Goal: Information Seeking & Learning: Learn about a topic

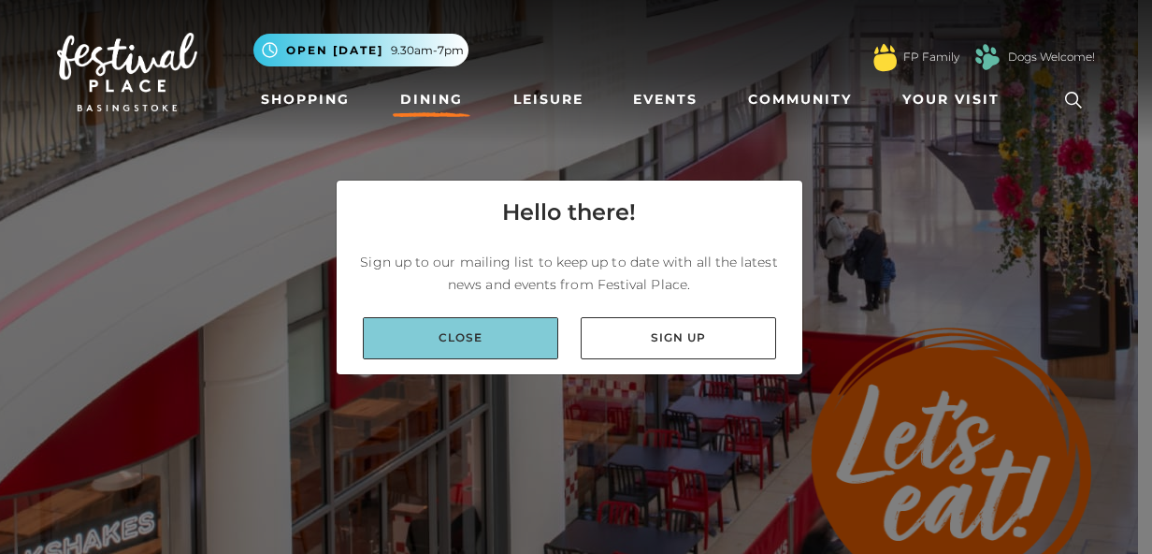
click at [501, 338] on link "Close" at bounding box center [460, 338] width 195 height 42
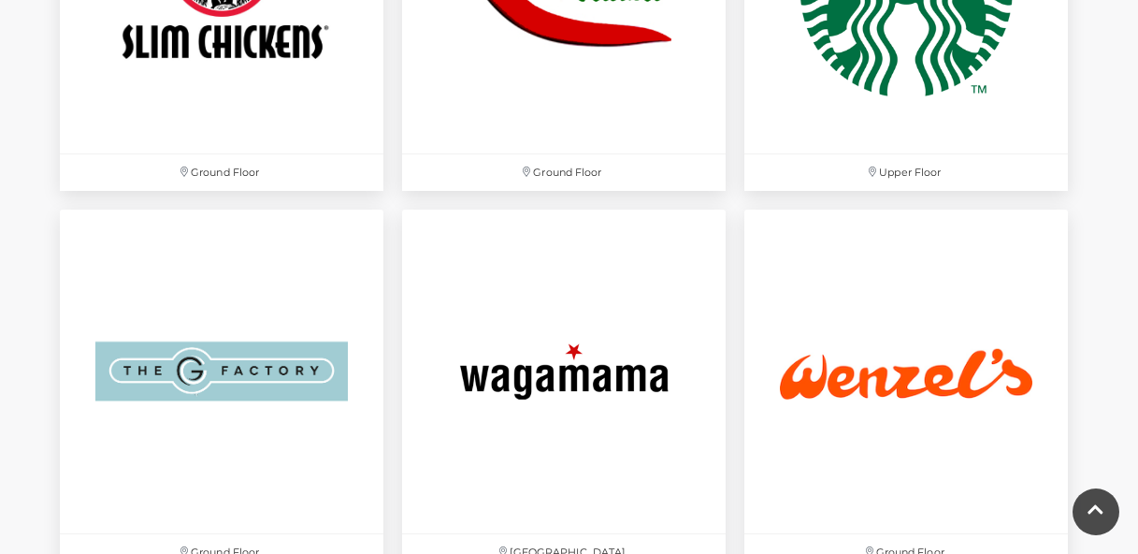
scroll to position [5912, 0]
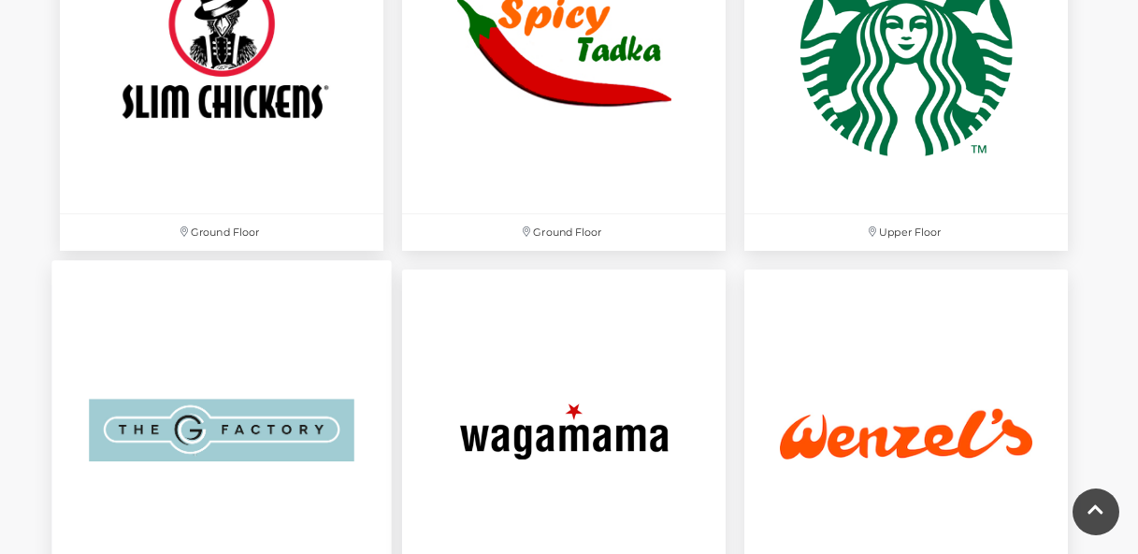
click at [270, 430] on img at bounding box center [221, 430] width 340 height 340
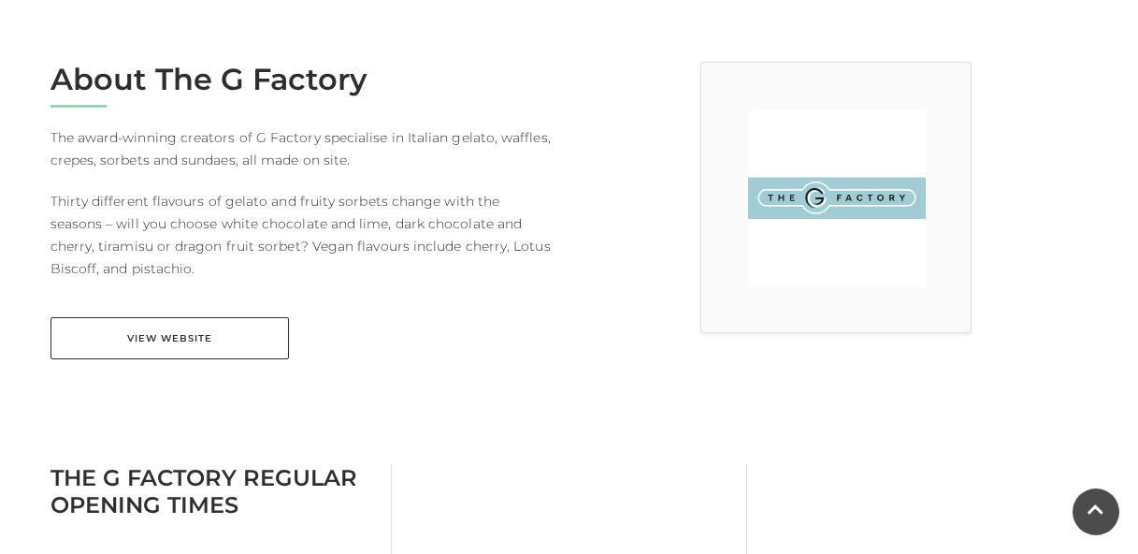
scroll to position [481, 0]
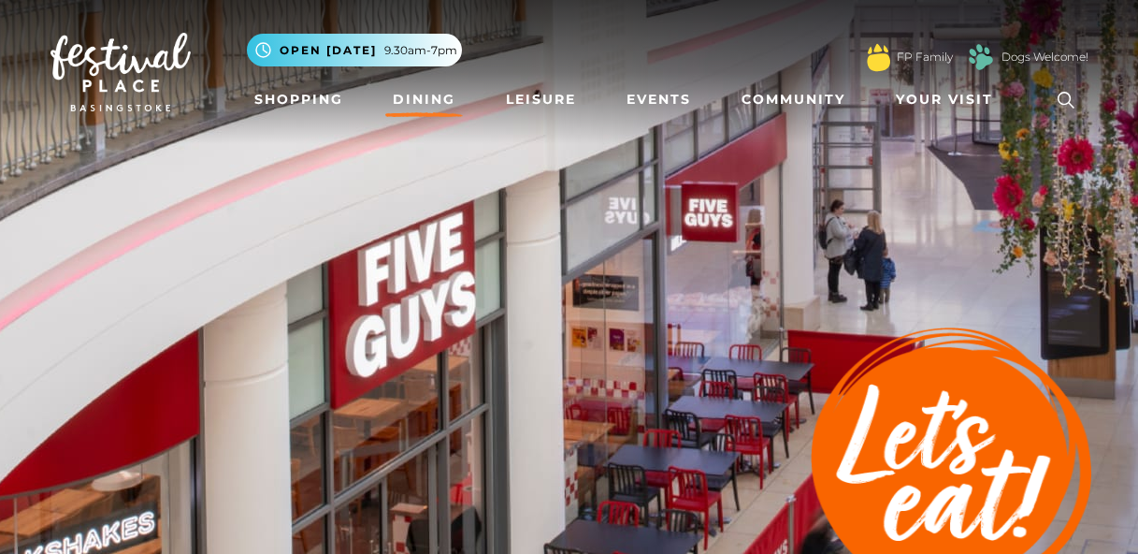
click at [423, 104] on link "Dining" at bounding box center [424, 99] width 78 height 35
click at [535, 100] on link "Leisure" at bounding box center [540, 99] width 85 height 35
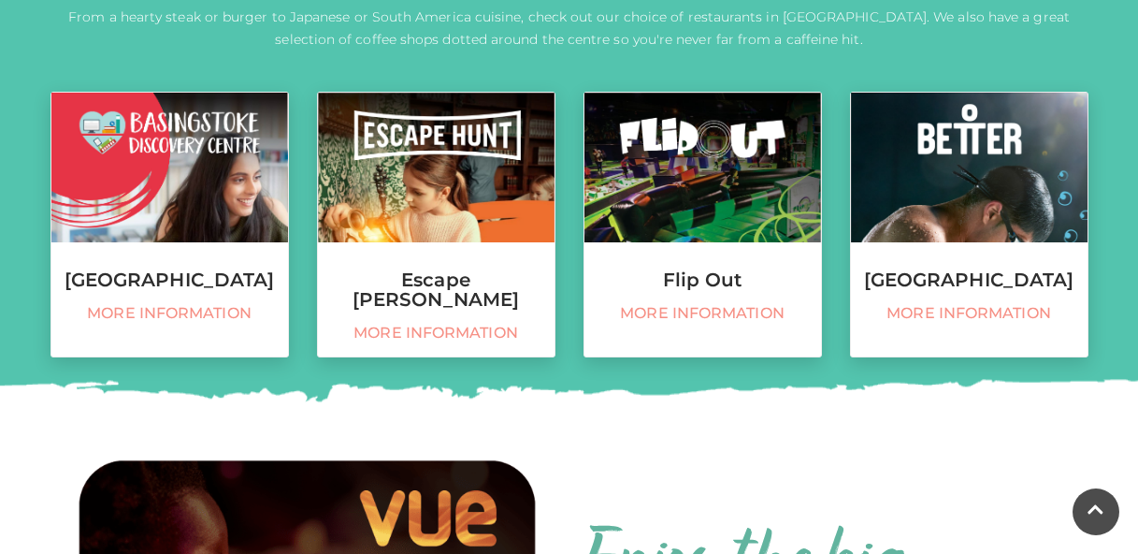
scroll to position [540, 0]
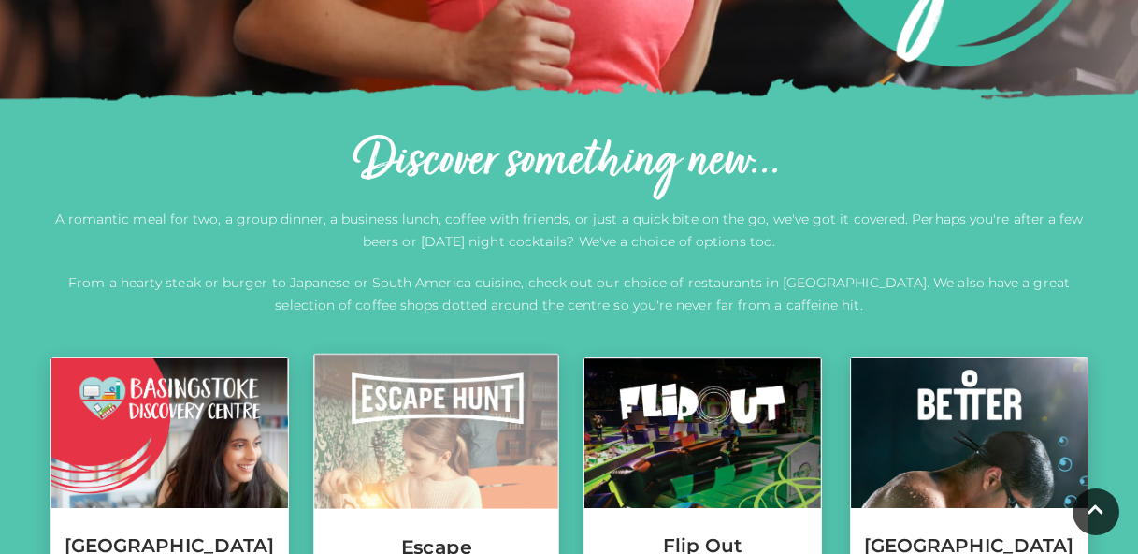
click at [446, 451] on img at bounding box center [436, 431] width 244 height 154
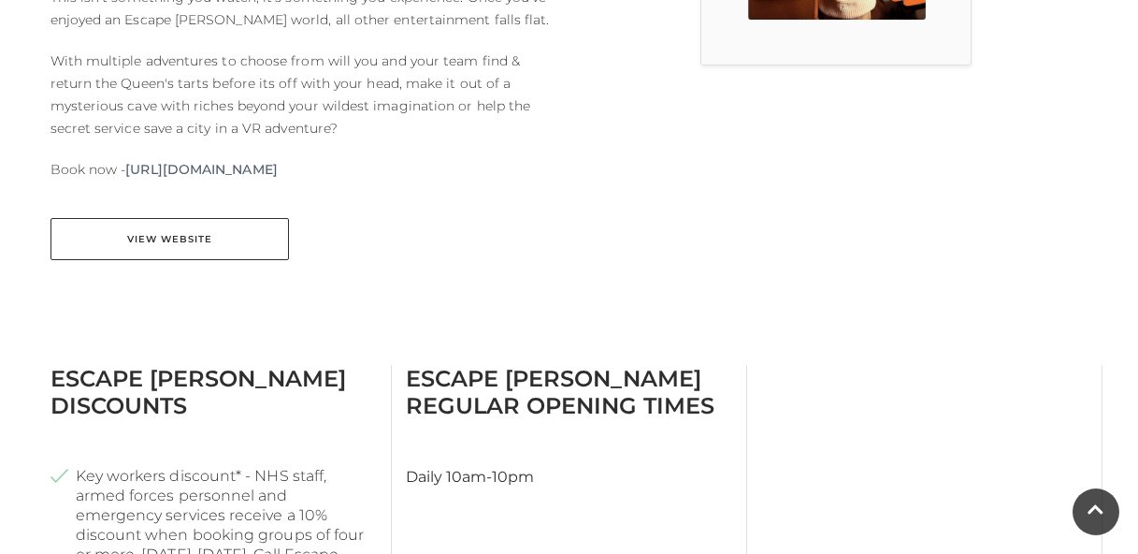
scroll to position [942, 0]
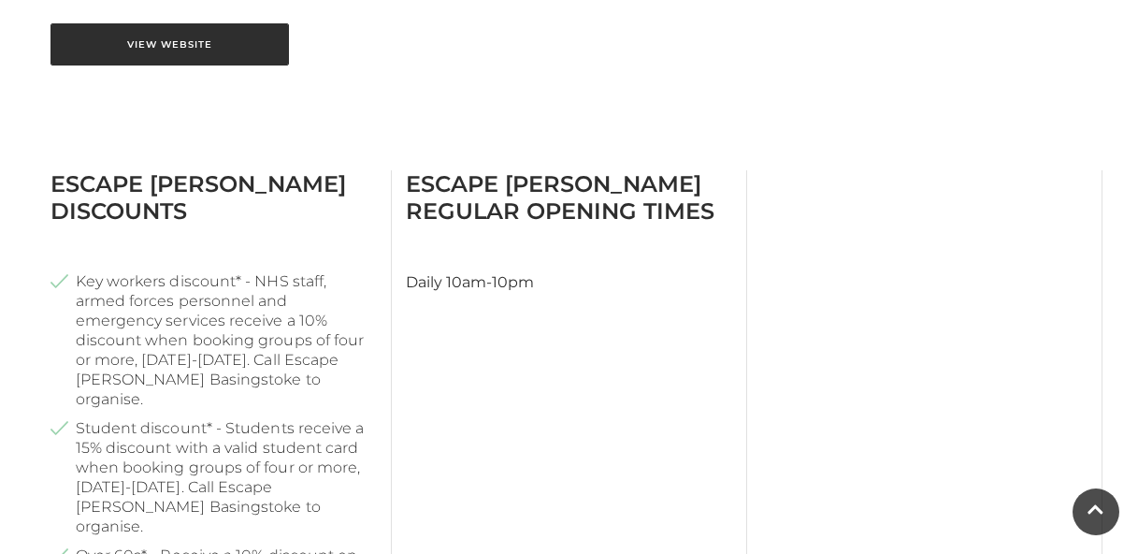
click at [163, 55] on link "View Website" at bounding box center [169, 44] width 238 height 42
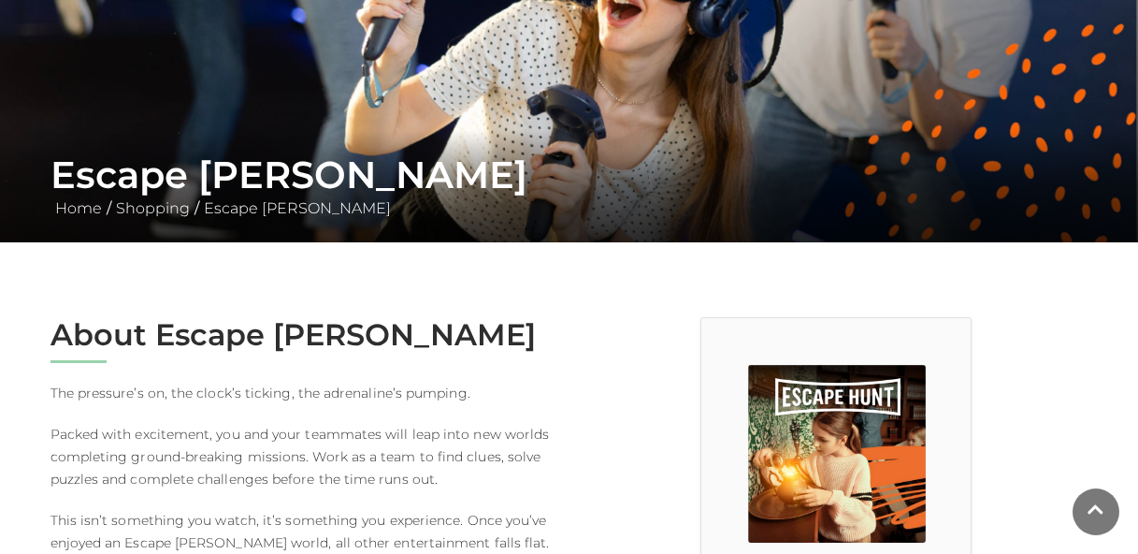
scroll to position [0, 0]
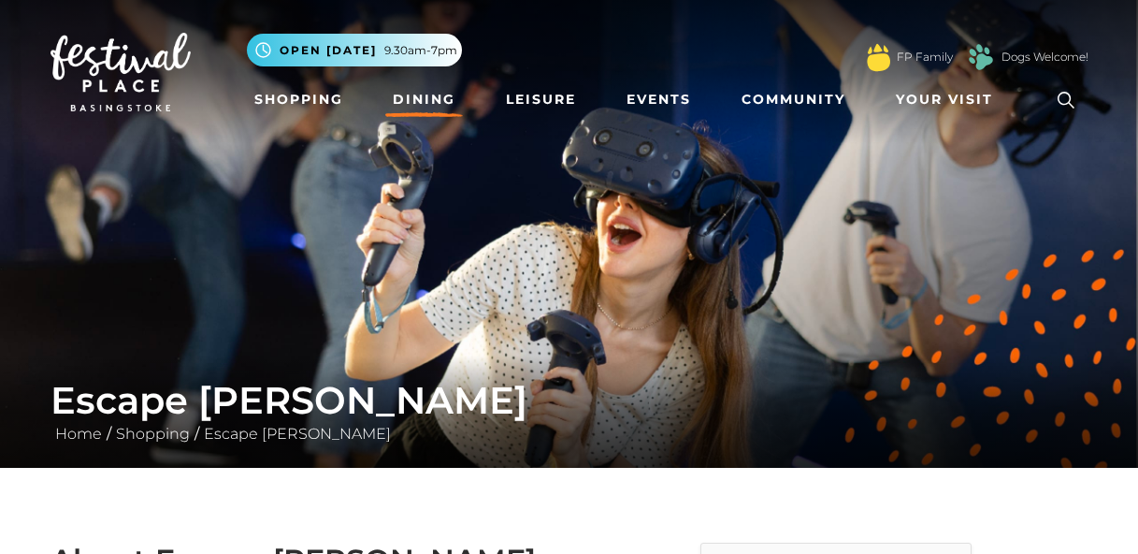
click at [418, 101] on link "Dining" at bounding box center [424, 99] width 78 height 35
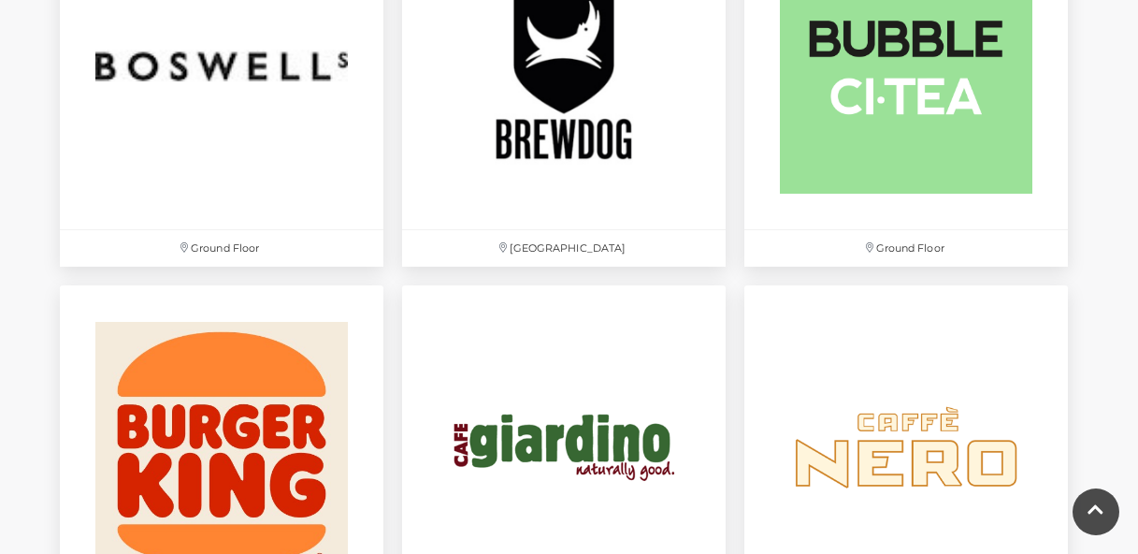
scroll to position [1663, 0]
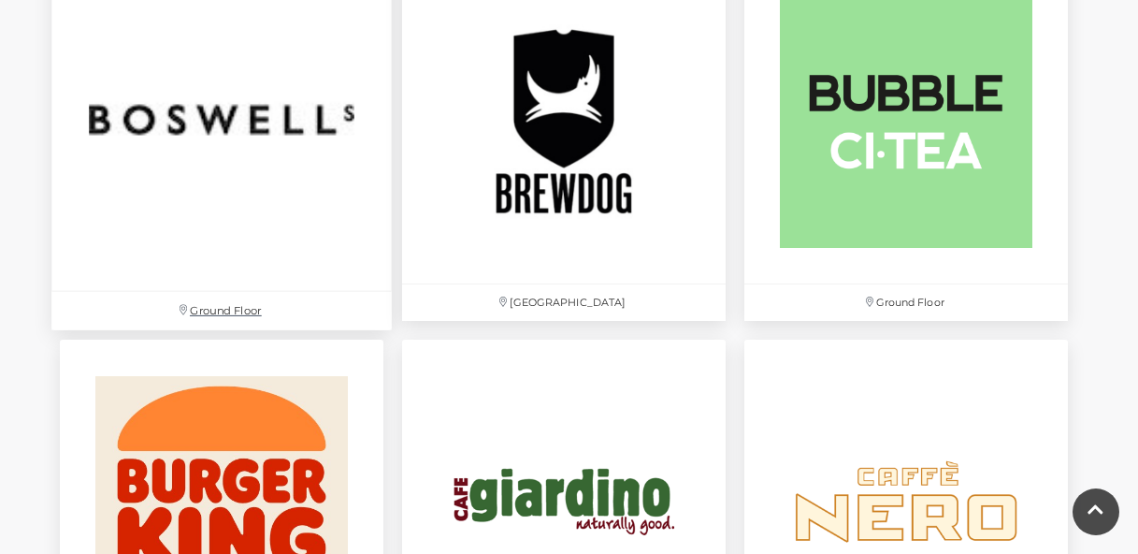
click at [280, 146] on img at bounding box center [221, 120] width 340 height 340
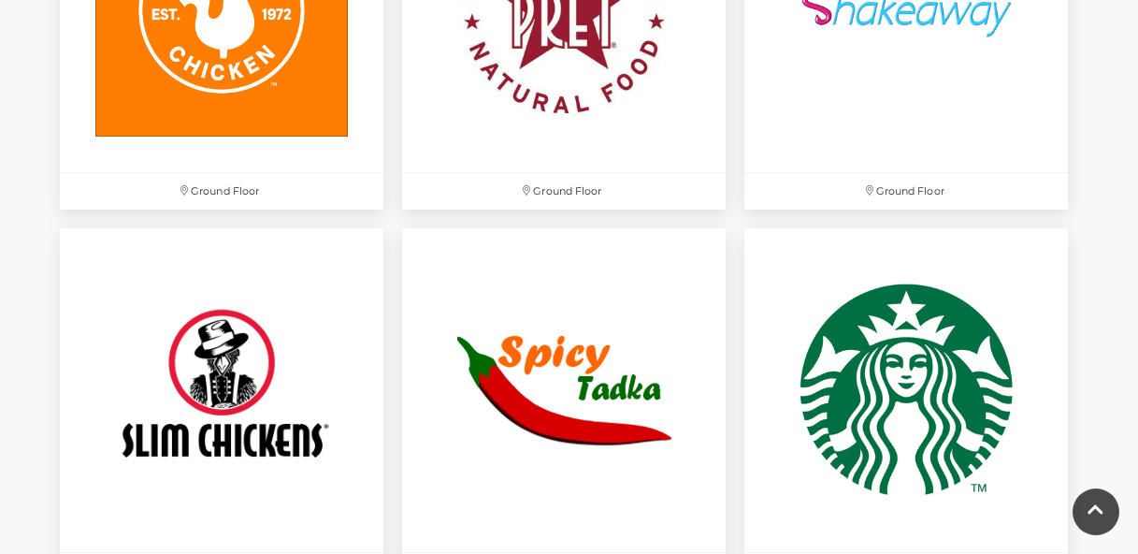
scroll to position [5236, 0]
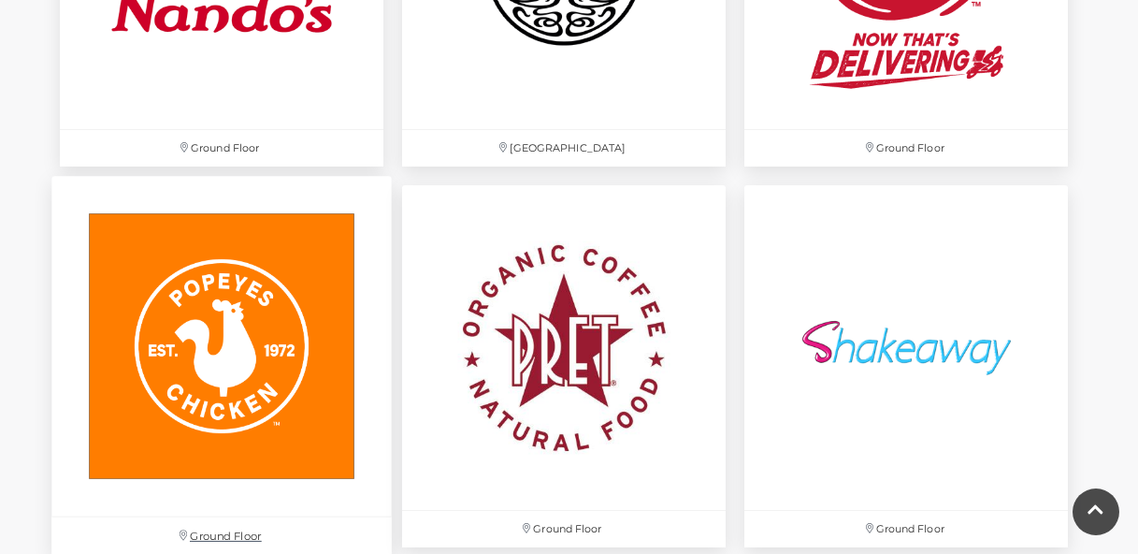
click at [278, 290] on img at bounding box center [221, 347] width 340 height 340
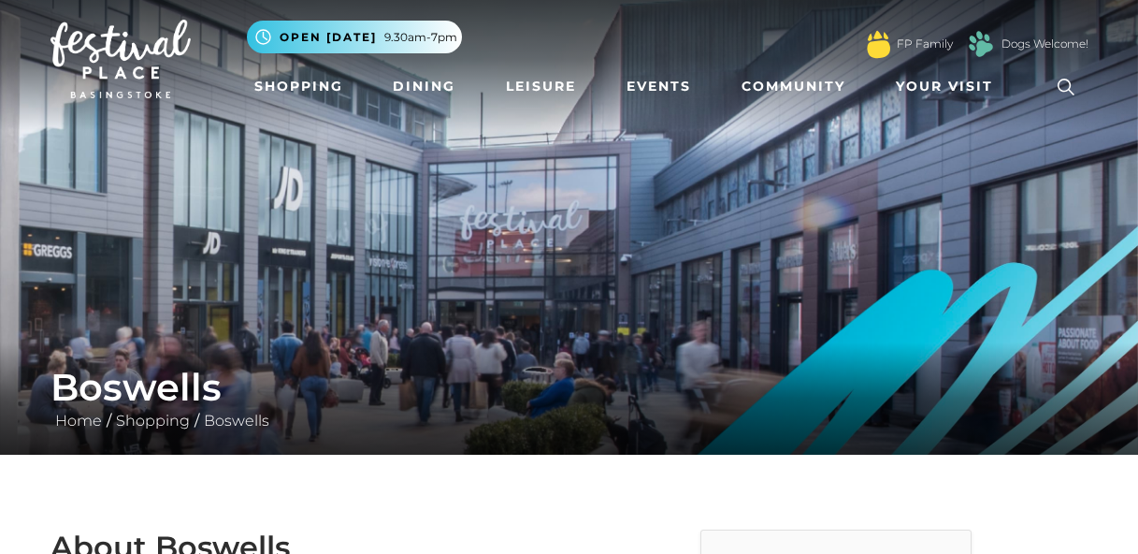
scroll to position [540, 0]
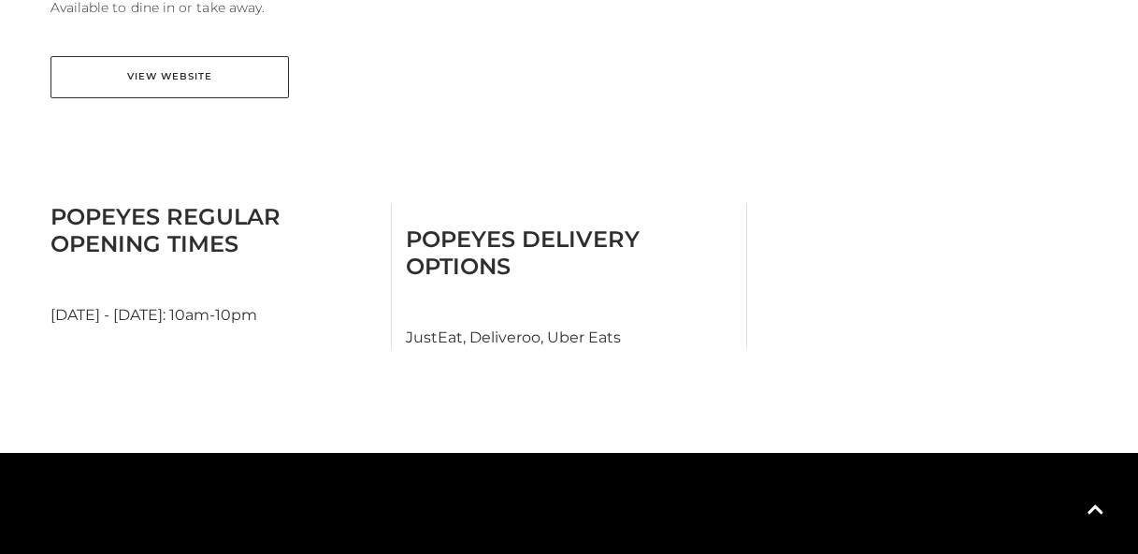
scroll to position [767, 0]
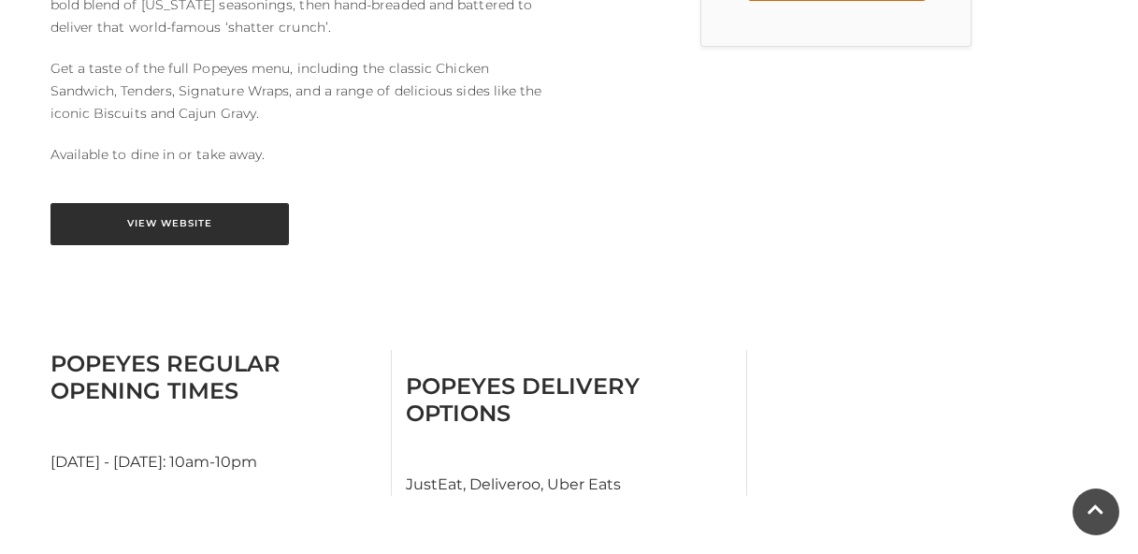
click at [198, 203] on link "View Website" at bounding box center [169, 224] width 238 height 42
